Goal: Transaction & Acquisition: Purchase product/service

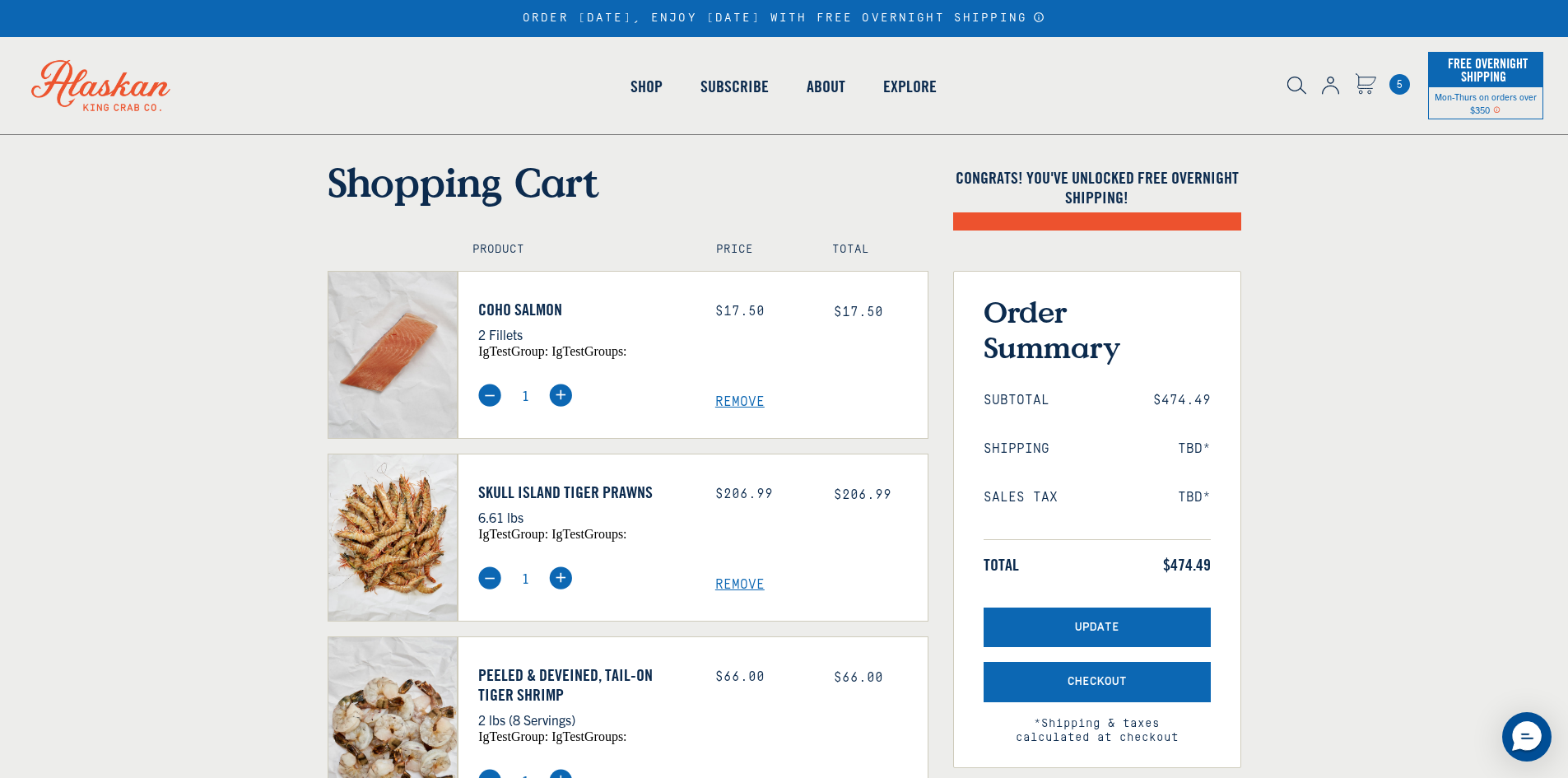
scroll to position [82, 0]
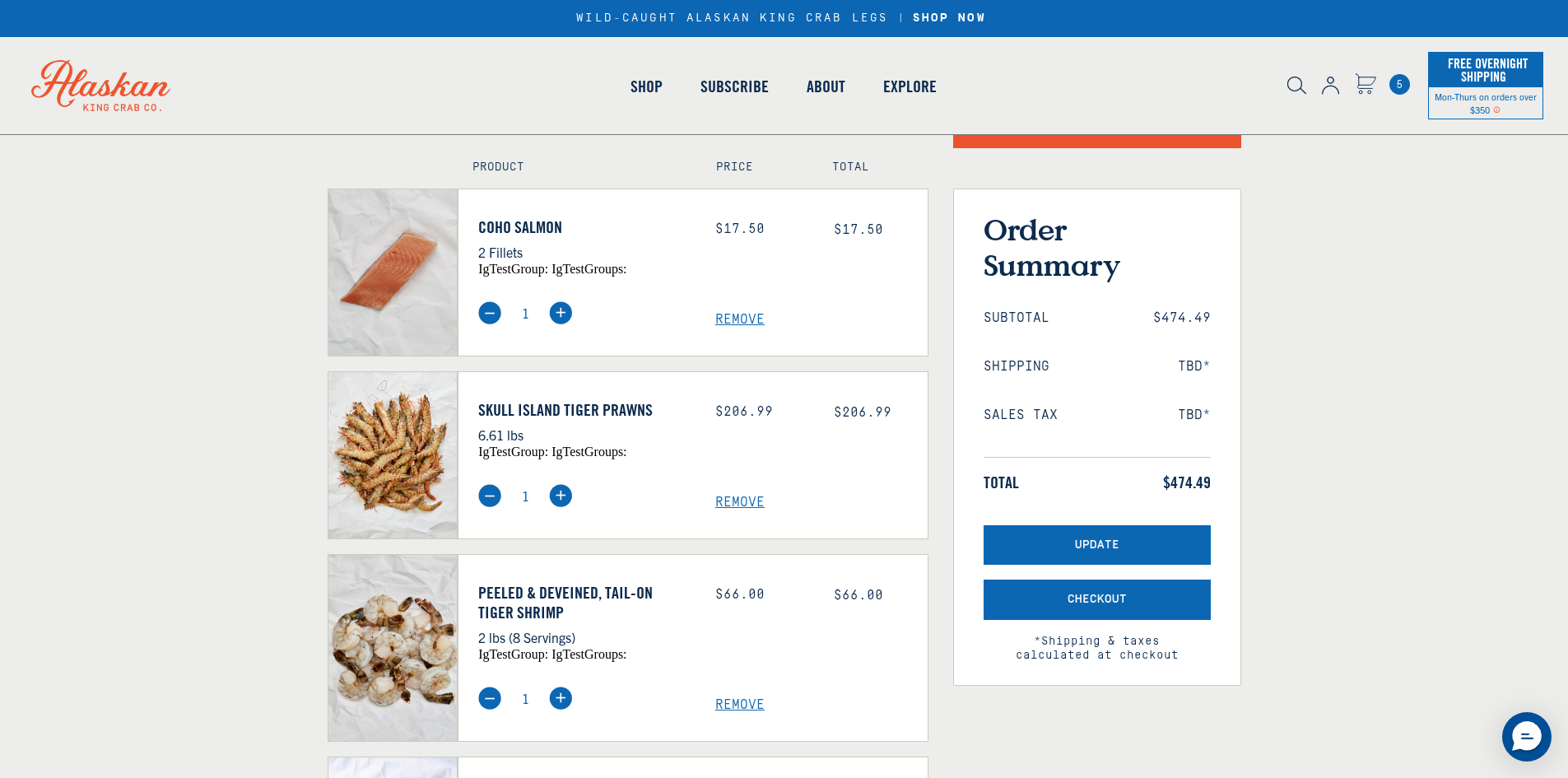
click at [557, 317] on img at bounding box center [560, 312] width 23 height 23
type input "2"
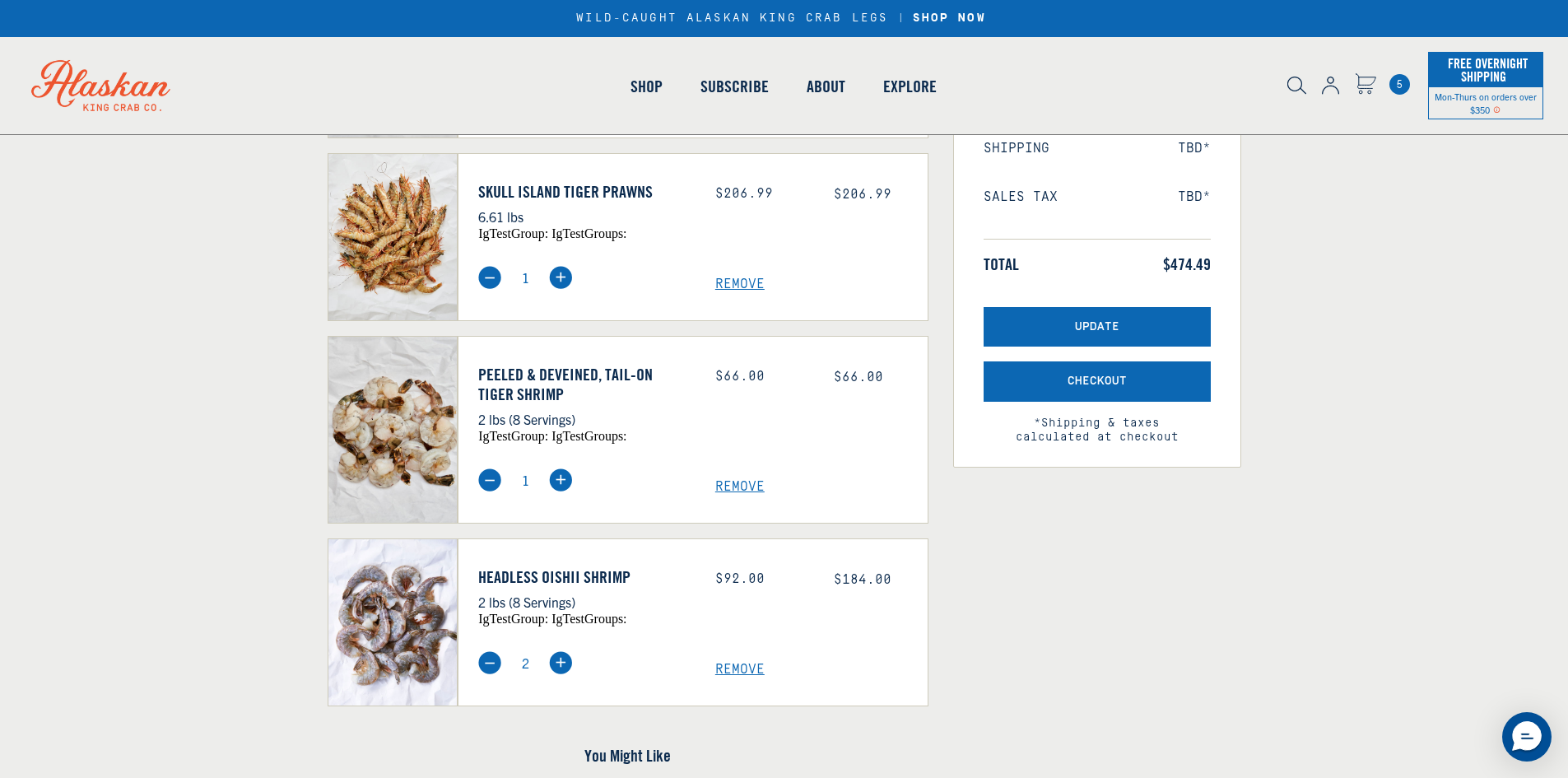
scroll to position [329, 0]
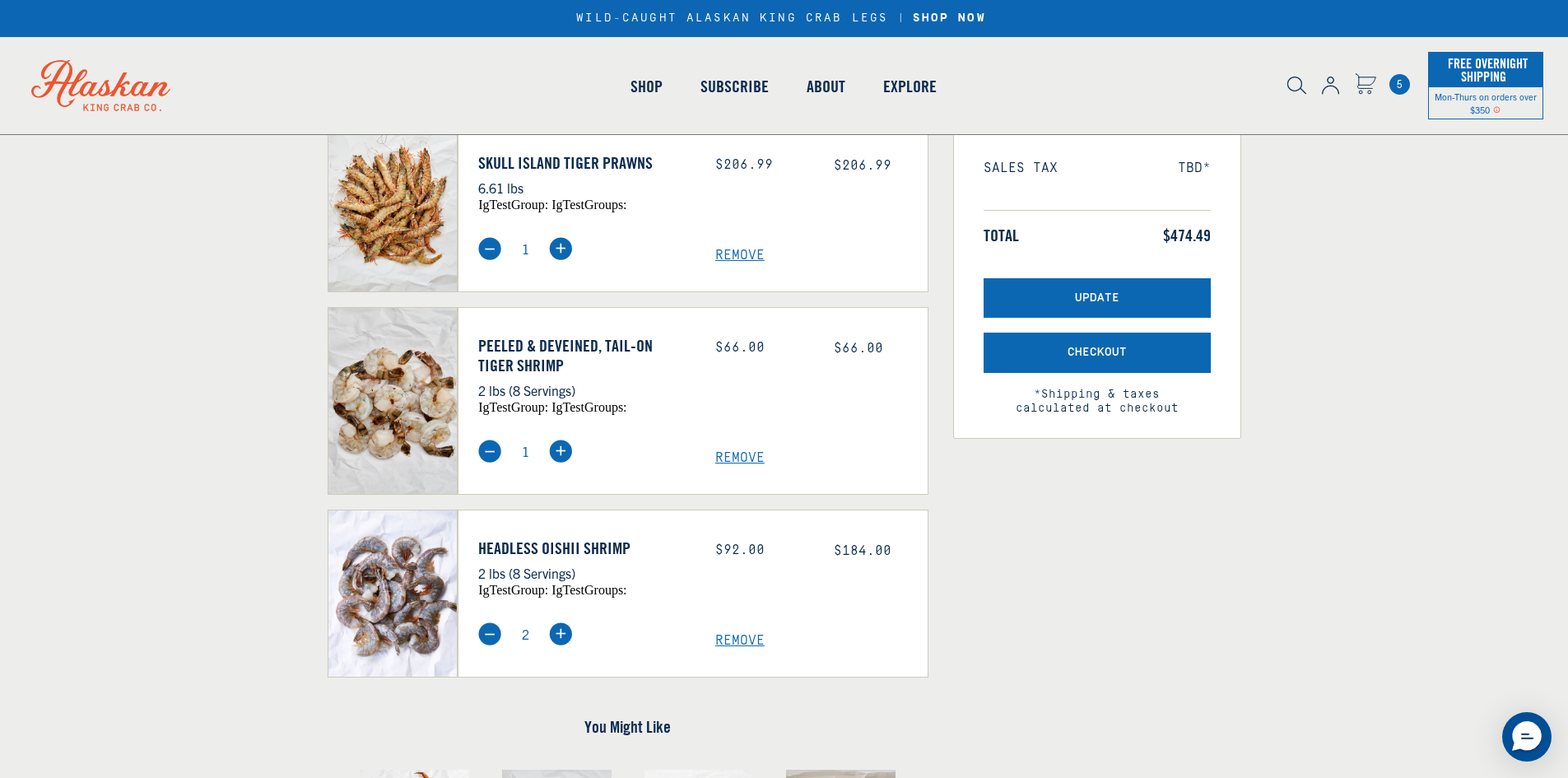
click at [563, 457] on img at bounding box center [560, 451] width 23 height 23
type input "2"
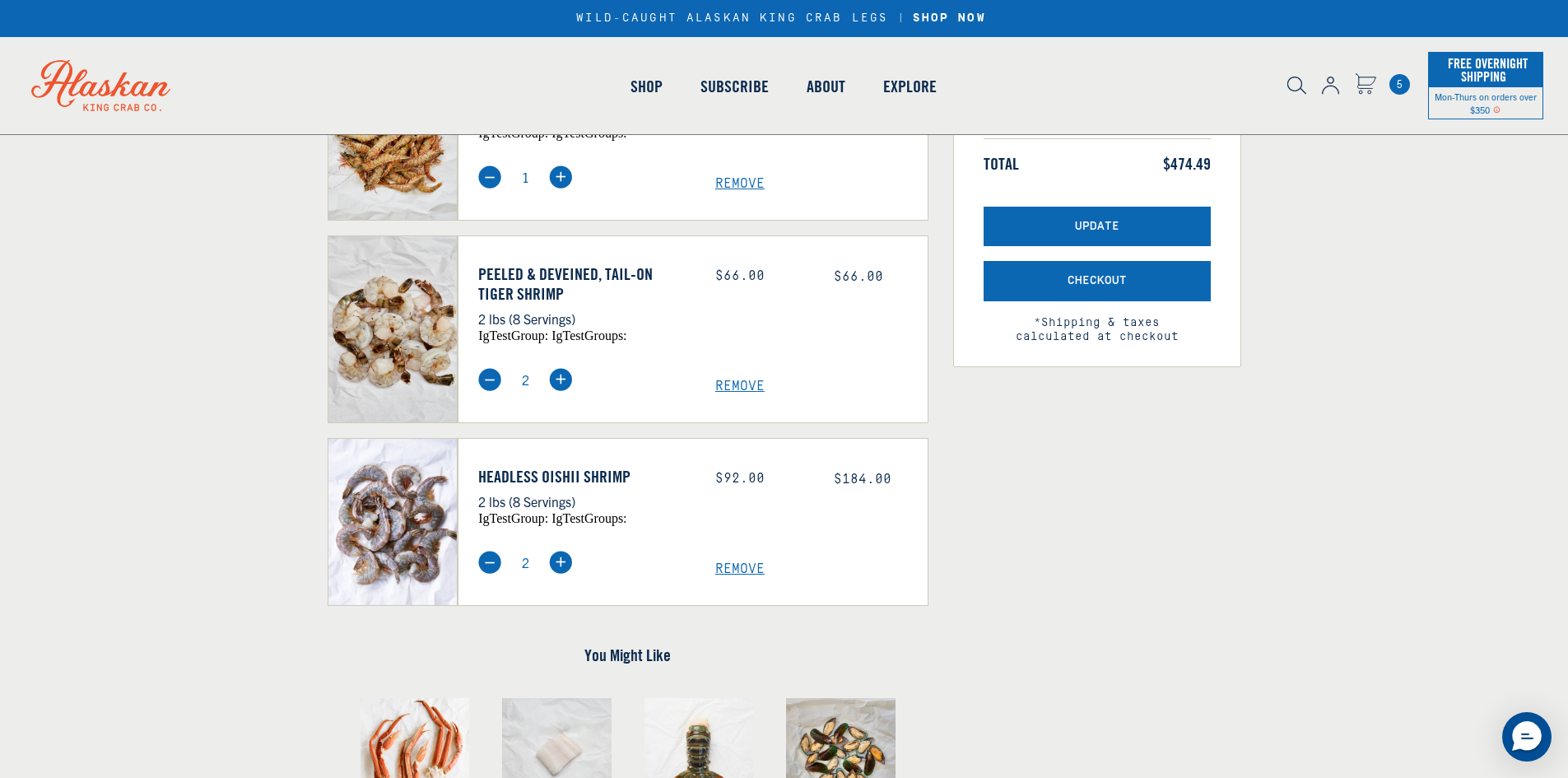
scroll to position [411, 0]
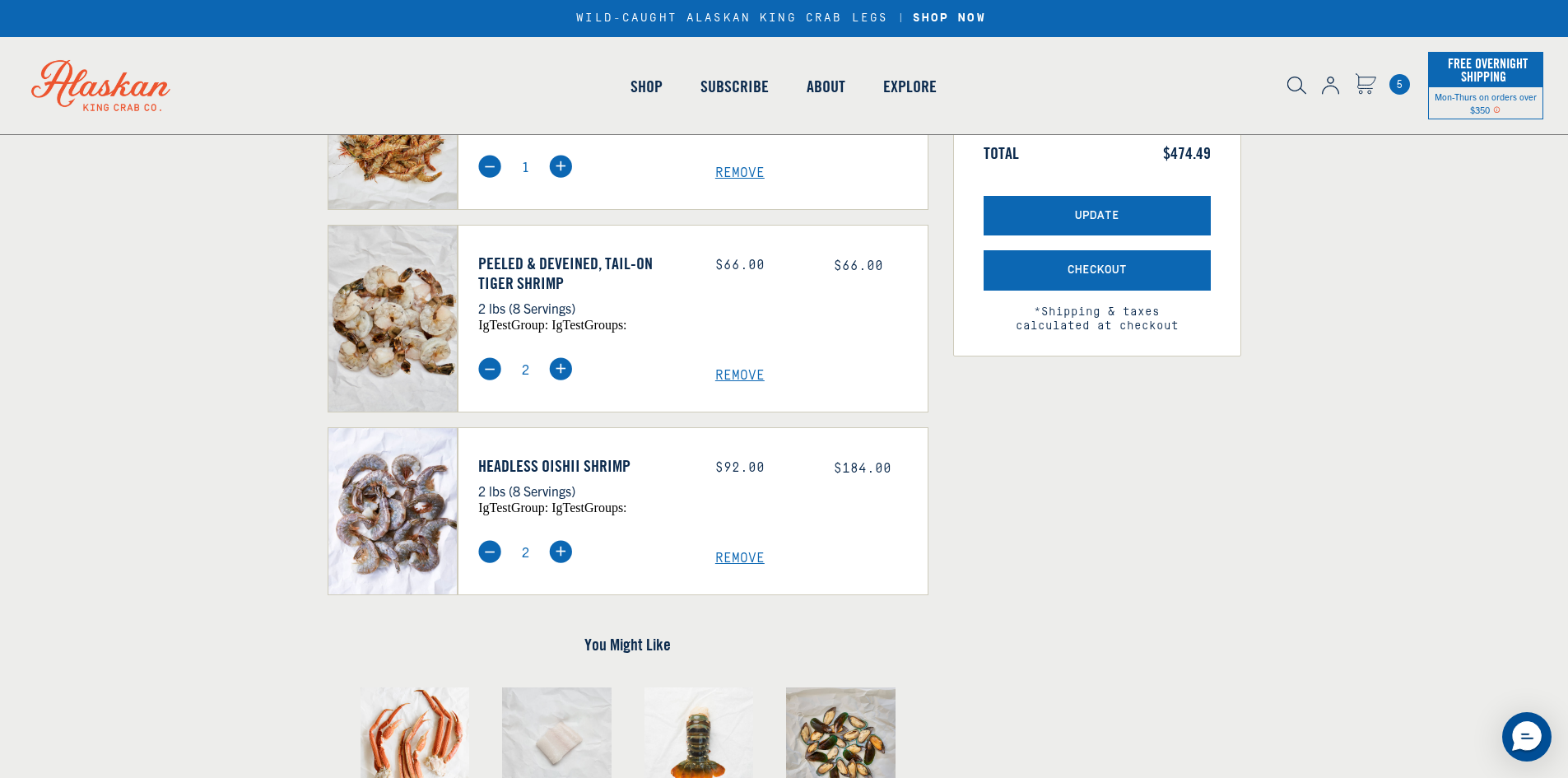
click at [557, 555] on img at bounding box center [560, 551] width 23 height 23
type input "3"
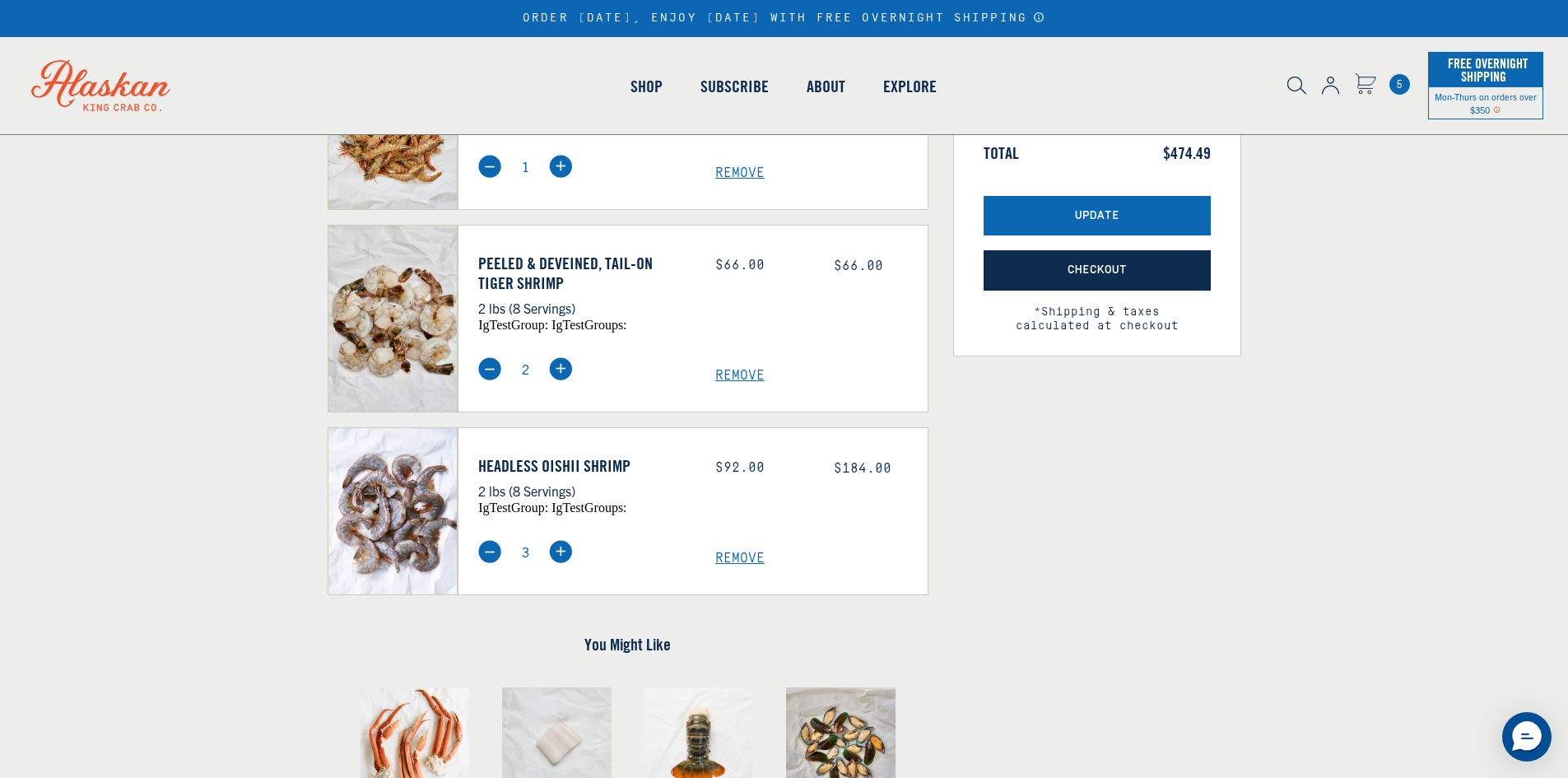
click at [1111, 265] on span "Checkout" at bounding box center [1097, 270] width 59 height 14
